Goal: Browse casually

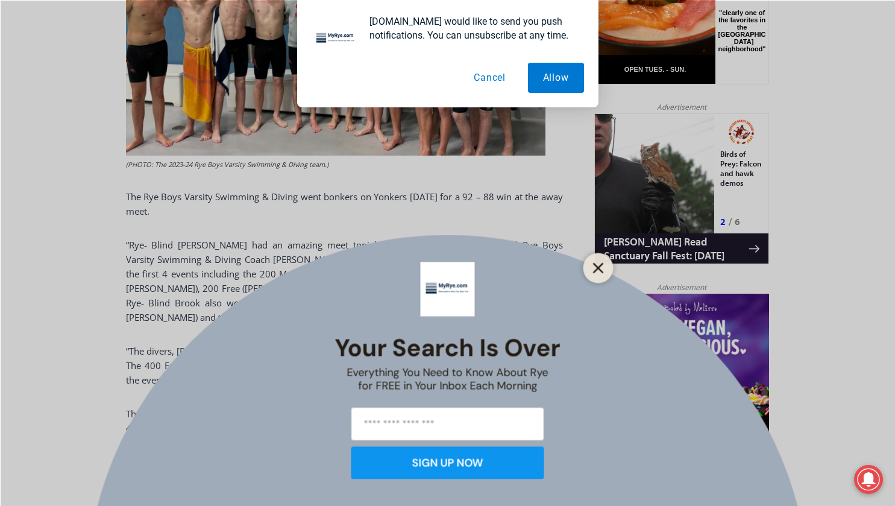
click at [597, 269] on icon "Close" at bounding box center [598, 267] width 11 height 11
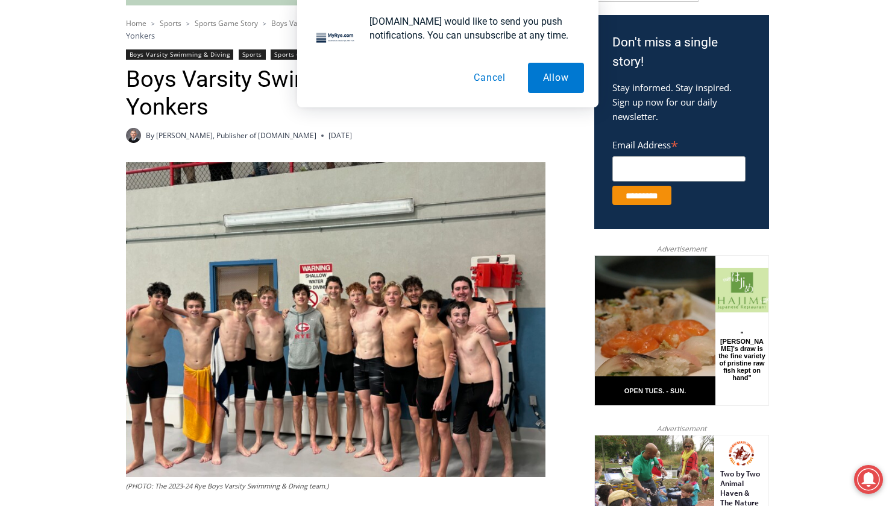
scroll to position [462, 0]
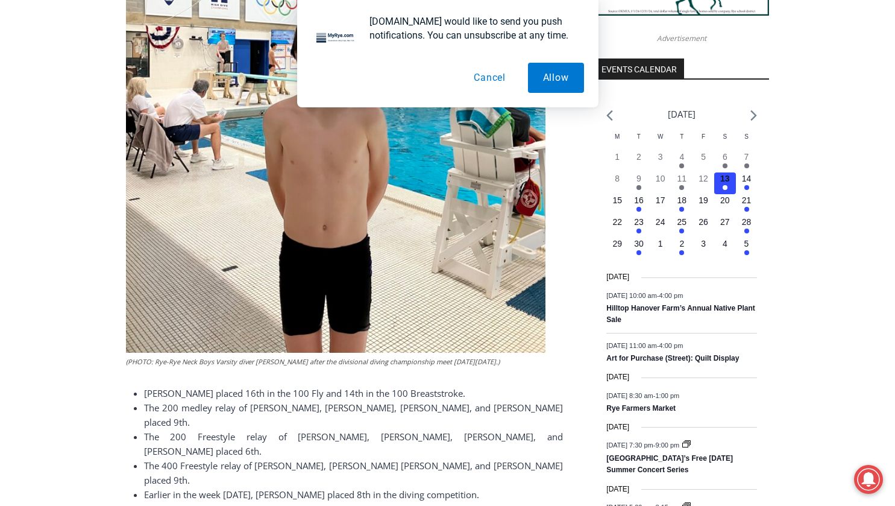
drag, startPoint x: 492, startPoint y: 75, endPoint x: 488, endPoint y: 81, distance: 6.5
click at [493, 75] on button "Cancel" at bounding box center [490, 78] width 62 height 30
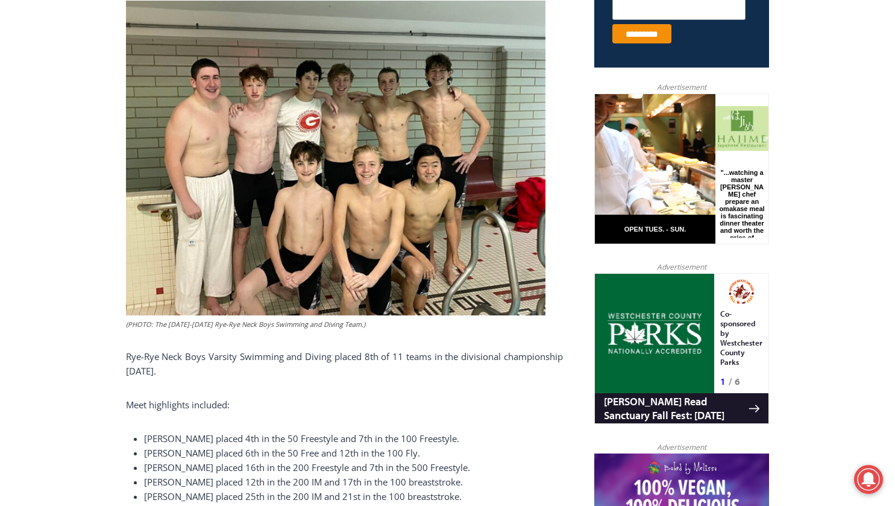
scroll to position [518, 0]
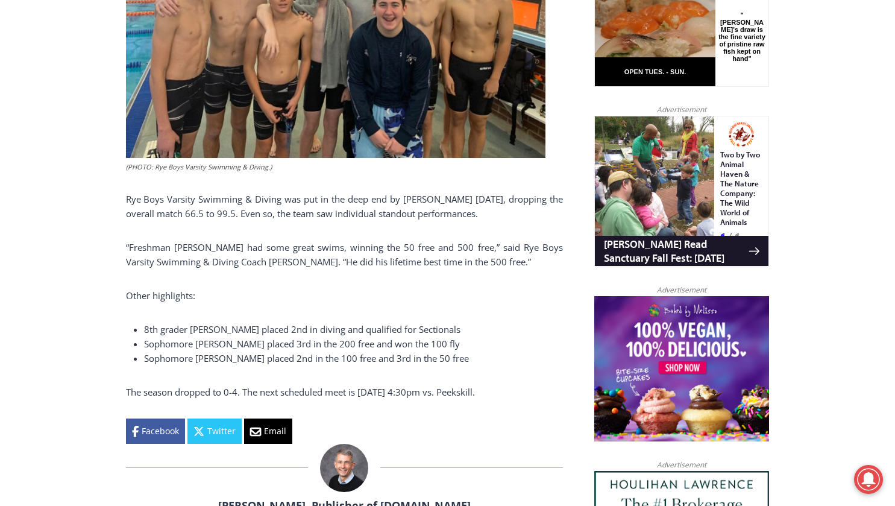
scroll to position [518, 0]
